Goal: Obtain resource: Obtain resource

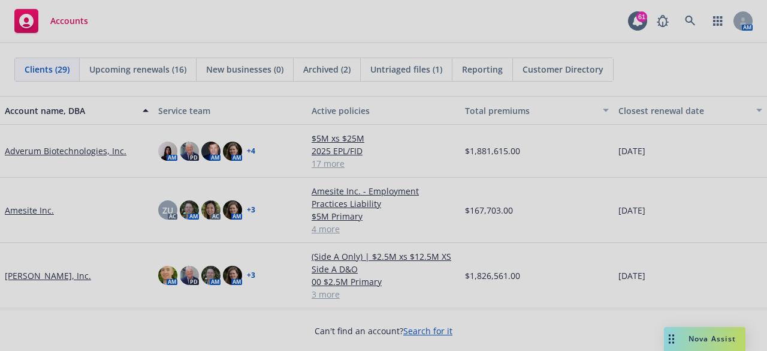
click at [690, 21] on div at bounding box center [383, 175] width 767 height 351
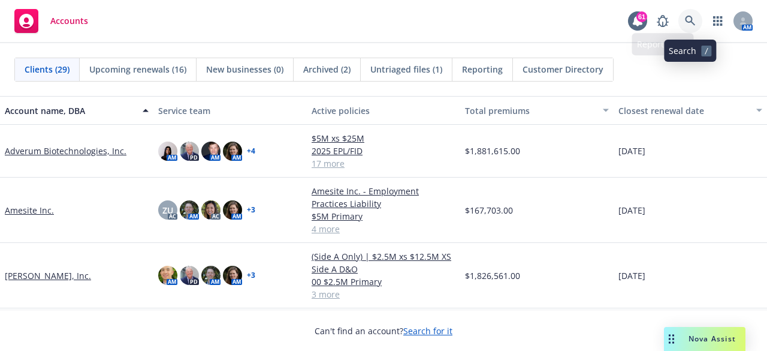
click at [690, 26] on link at bounding box center [690, 21] width 24 height 24
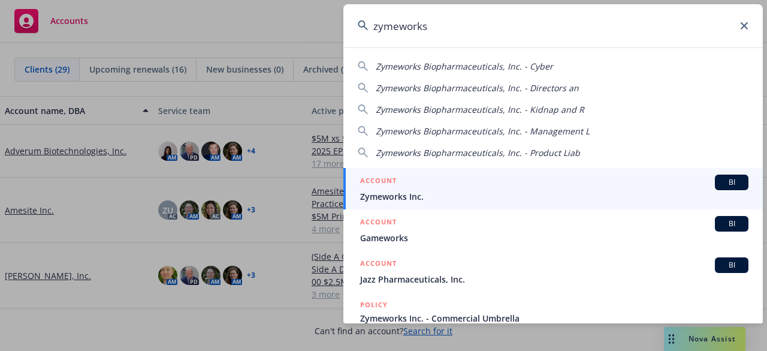
type input "zymeworks"
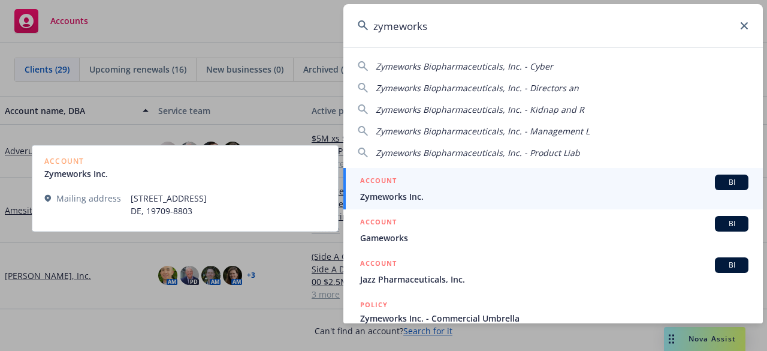
click at [437, 190] on span "Zymeworks Inc." at bounding box center [554, 196] width 388 height 13
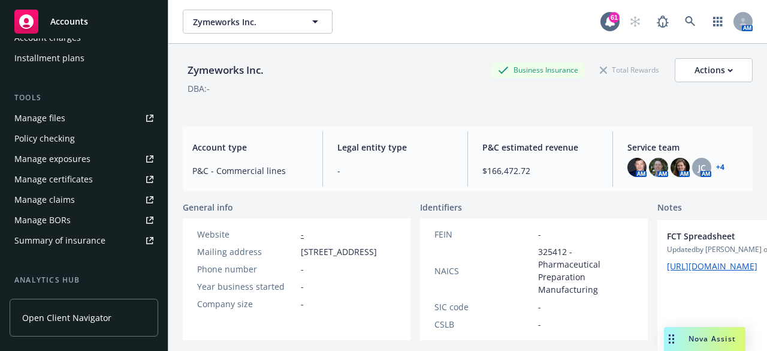
scroll to position [210, 0]
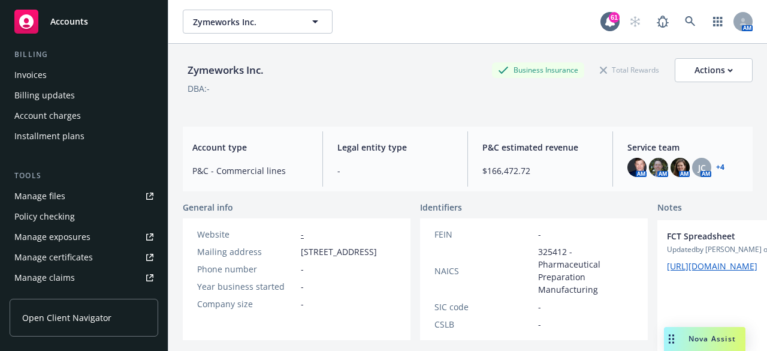
click at [47, 195] on div "Manage files" at bounding box center [39, 195] width 51 height 19
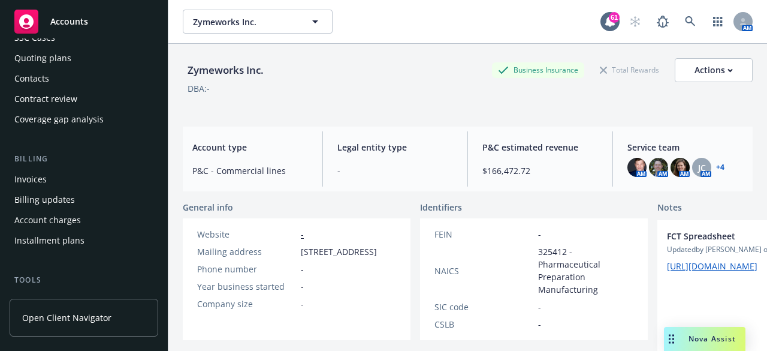
scroll to position [0, 0]
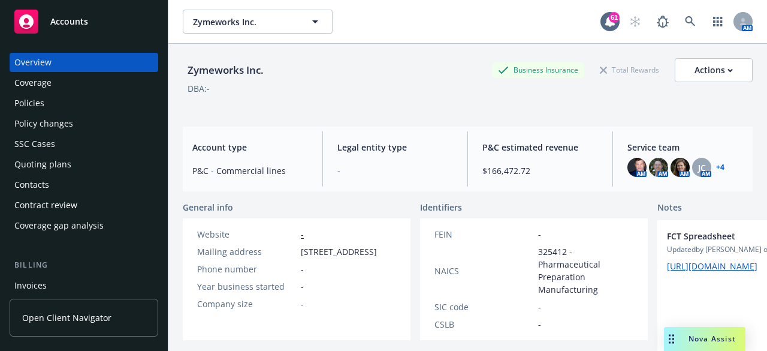
click at [34, 105] on div "Policies" at bounding box center [29, 102] width 30 height 19
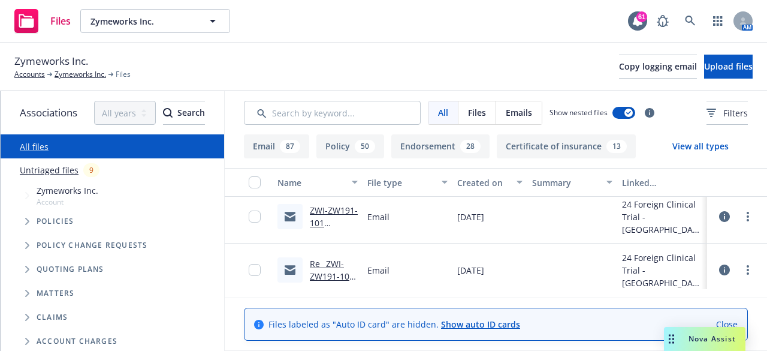
scroll to position [60, 0]
click at [306, 119] on input "Search by keyword..." at bounding box center [332, 113] width 177 height 24
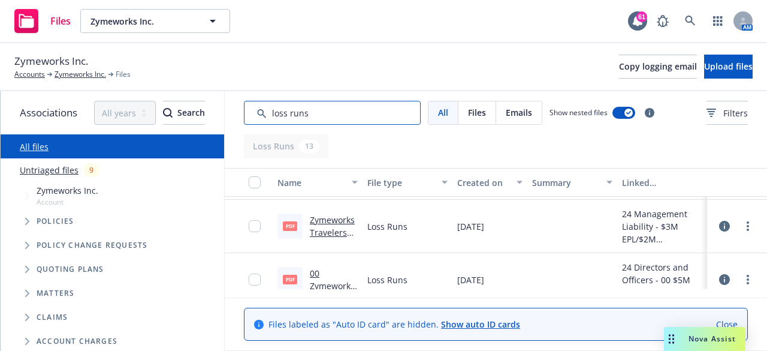
scroll to position [479, 0]
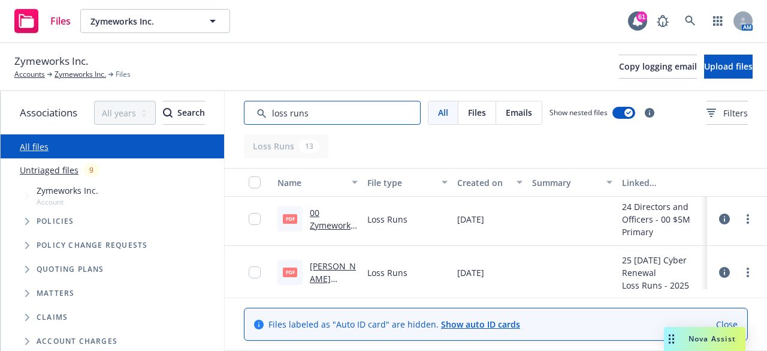
type input "loss runs"
click at [333, 226] on link "00 Zymeworks [PERSON_NAME] D&O LOSS RUNS [DATE].pdf" at bounding box center [333, 244] width 46 height 74
click at [324, 274] on link "[PERSON_NAME] Group ([GEOGRAPHIC_DATA]) G.P. Cyber 23-25 Loss Runs - Valued [DA…" at bounding box center [333, 322] width 46 height 125
click at [322, 222] on link "00 Zymeworks [PERSON_NAME] D&O LOSS RUNS [DATE].pdf" at bounding box center [333, 244] width 46 height 74
click at [51, 223] on span "Policies" at bounding box center [56, 221] width 38 height 7
